Goal: Browse casually: Explore the website without a specific task or goal

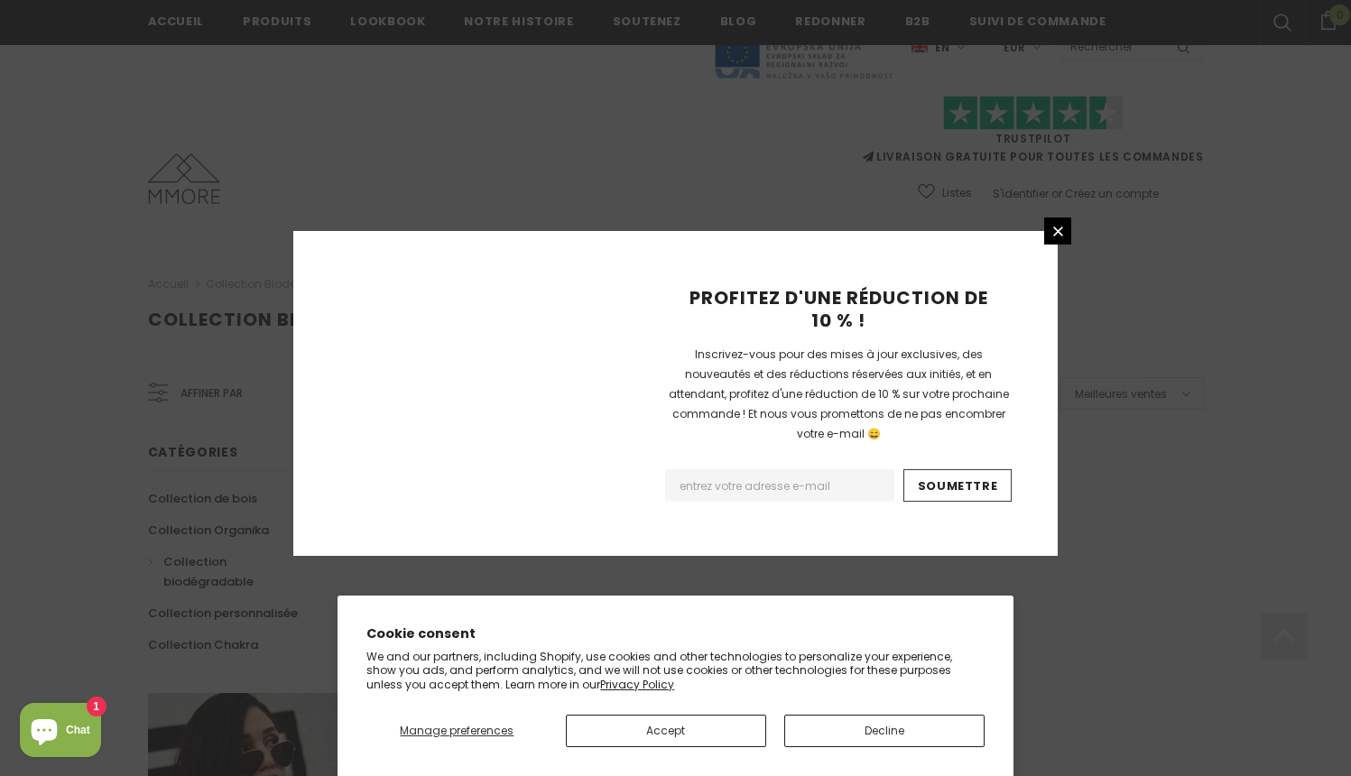
scroll to position [1117, 0]
